Goal: Task Accomplishment & Management: Manage account settings

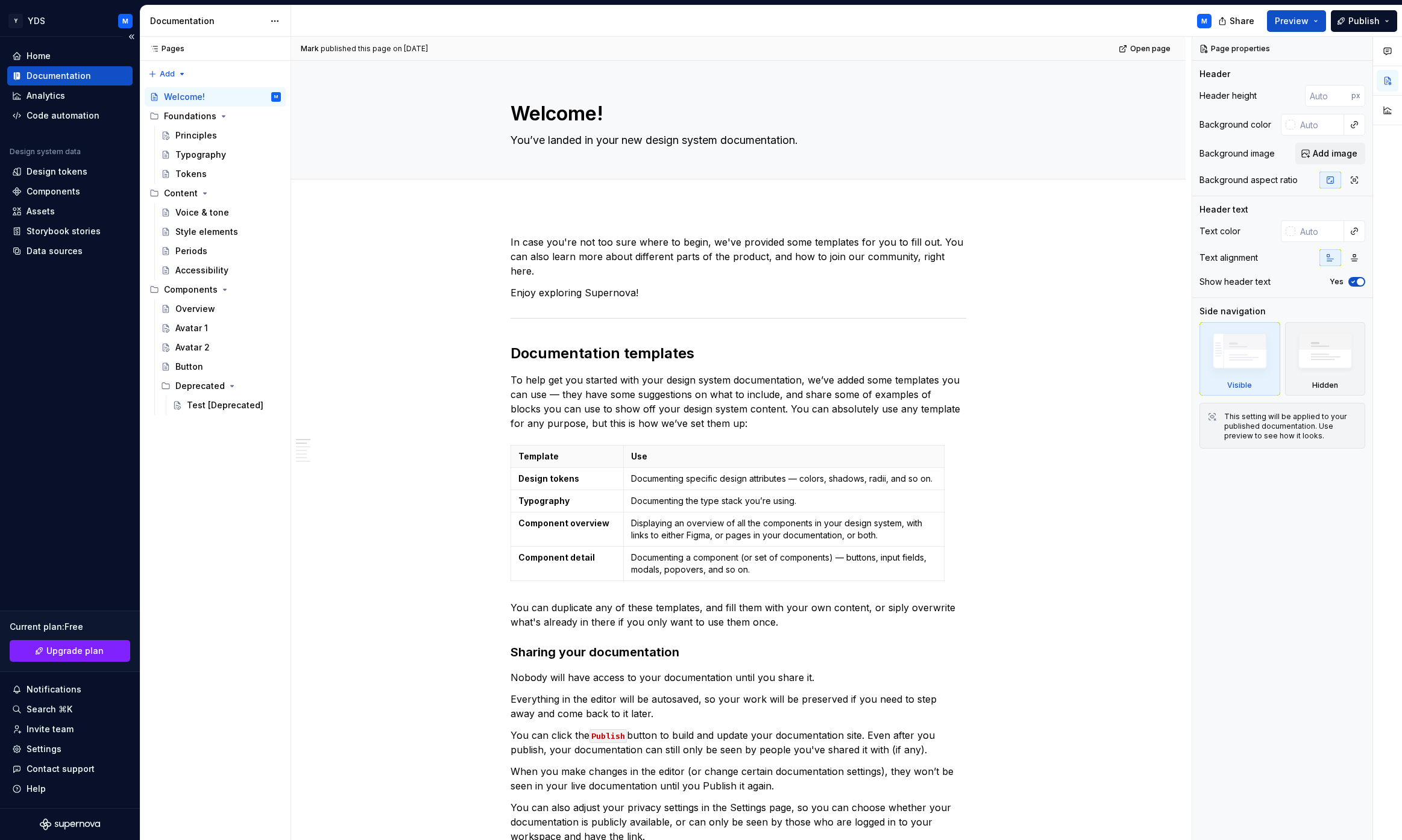
type textarea "*"
click at [70, 753] on div "Settings" at bounding box center [70, 749] width 115 height 12
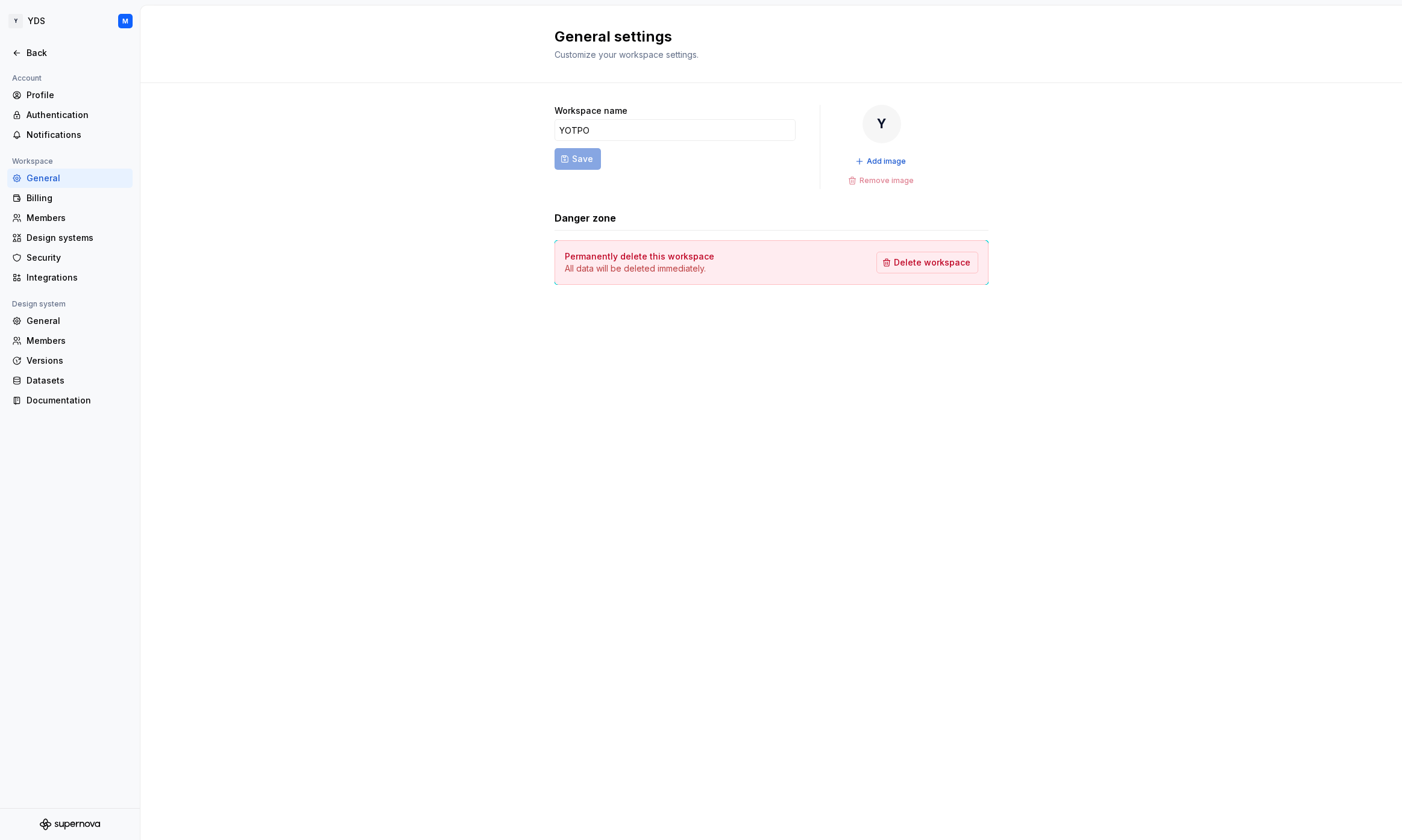
click at [76, 821] on icon "Supernova Logo" at bounding box center [70, 824] width 61 height 12
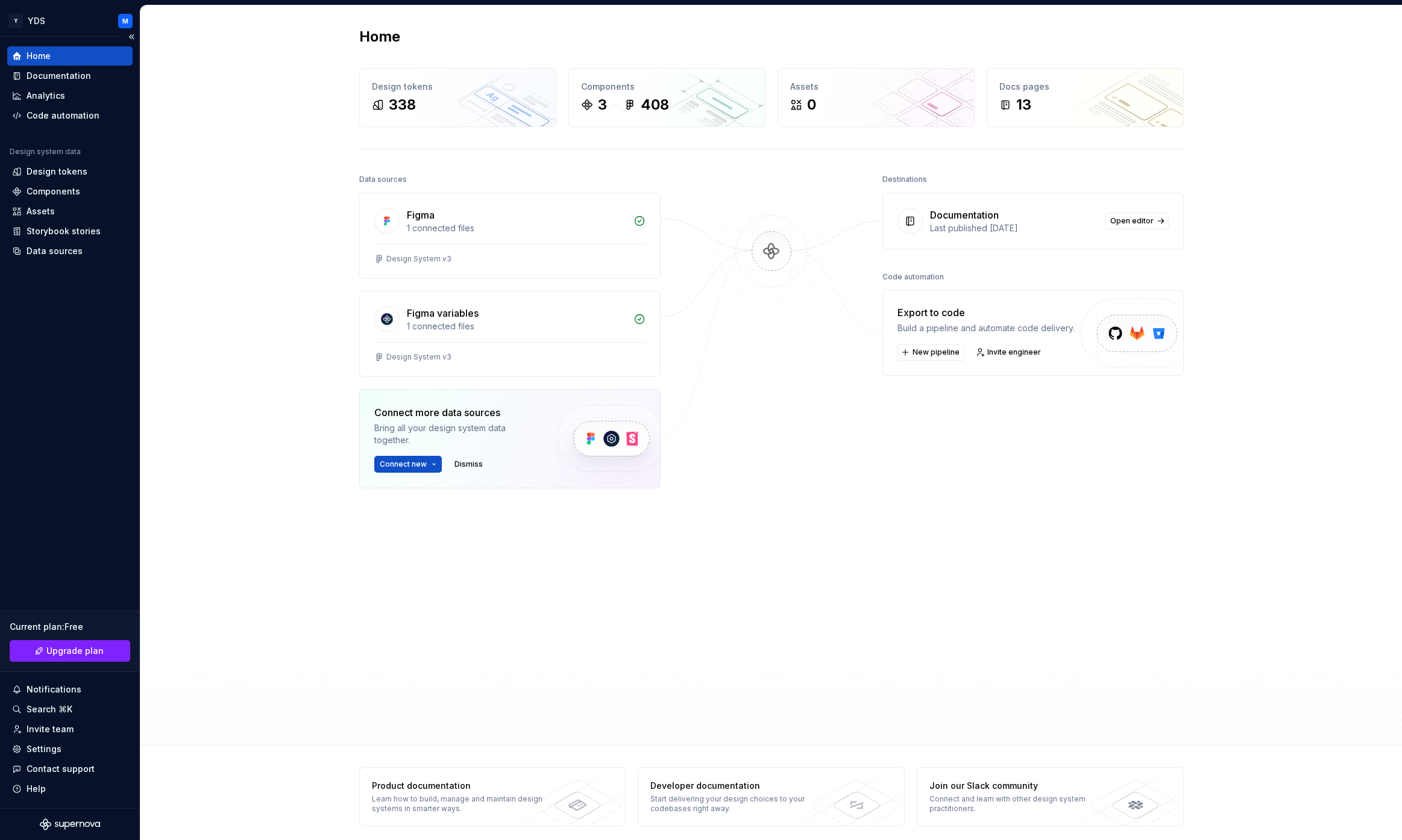
click at [65, 623] on div "Current plan : Free" at bounding box center [70, 626] width 121 height 12
click at [52, 747] on div "Settings" at bounding box center [43, 749] width 35 height 12
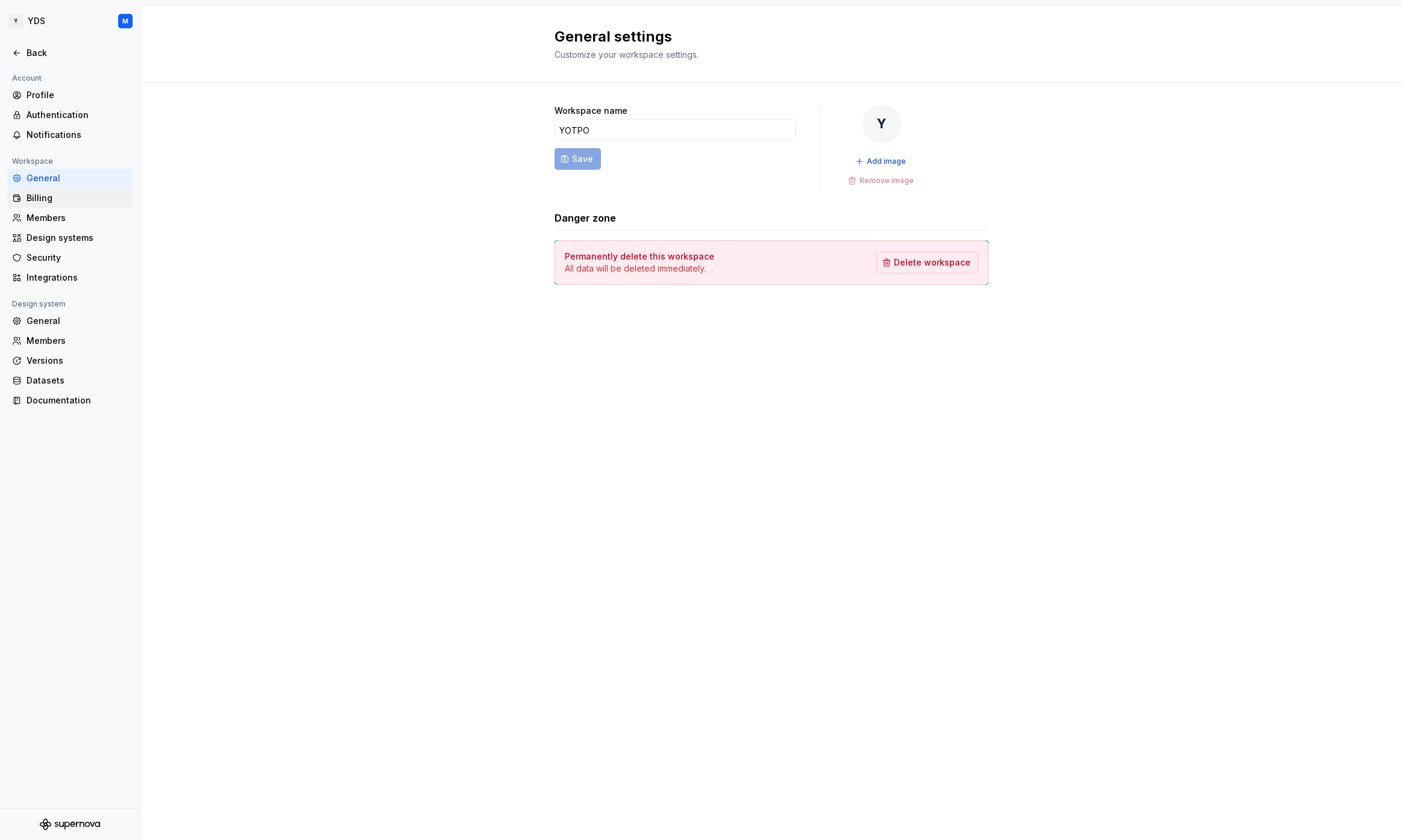
click at [63, 194] on div "Billing" at bounding box center [77, 197] width 101 height 12
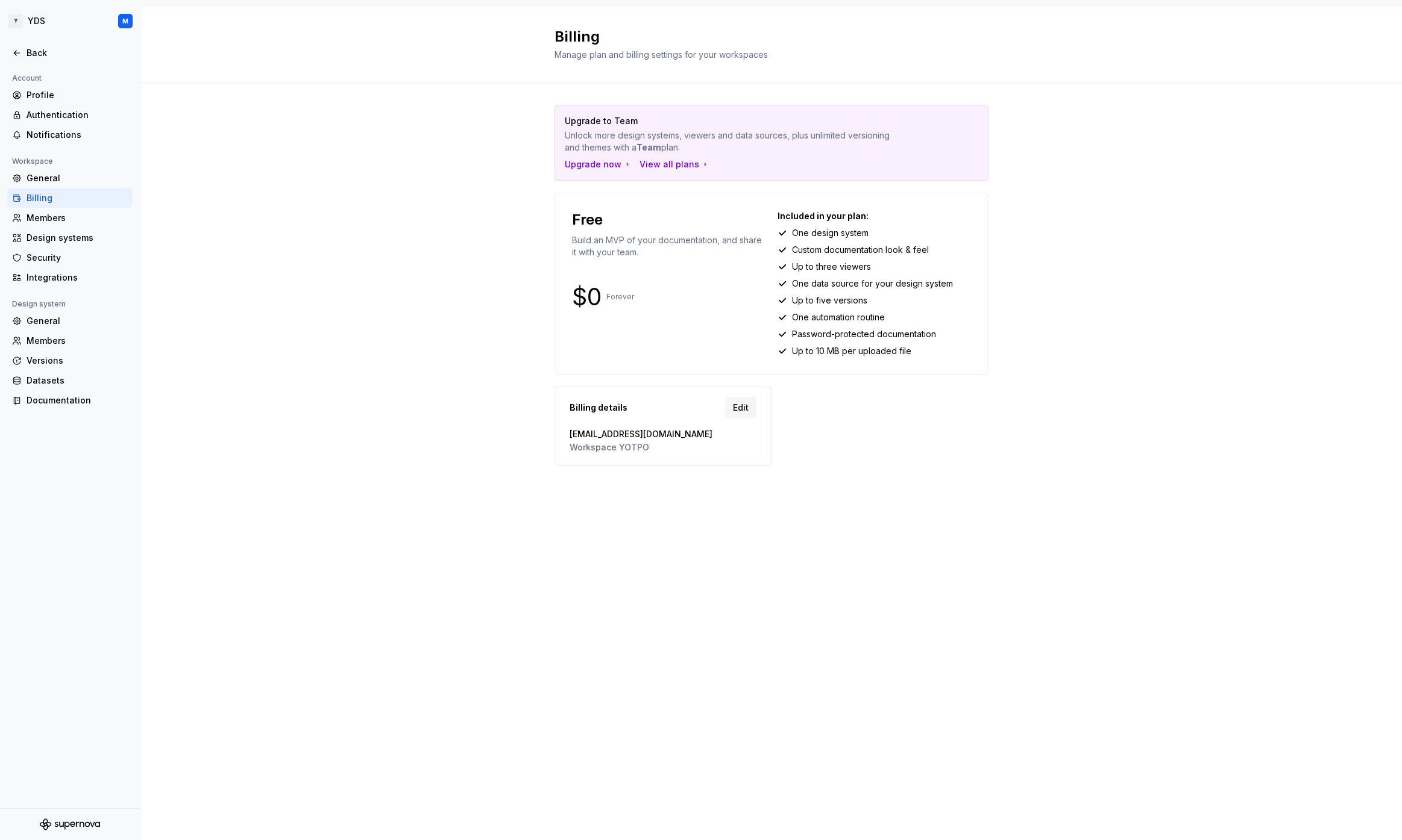
click at [297, 197] on div "Upgrade to Team Unlock more design systems, viewers and data sources, plus unli…" at bounding box center [771, 298] width 1261 height 429
